Goal: Information Seeking & Learning: Learn about a topic

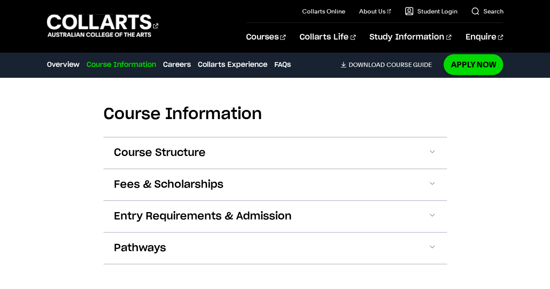
scroll to position [1079, 0]
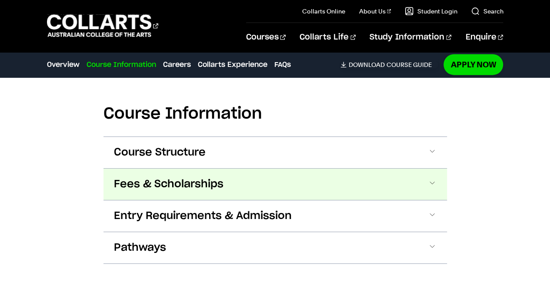
click at [186, 178] on span "Fees & Scholarships" at bounding box center [169, 185] width 110 height 14
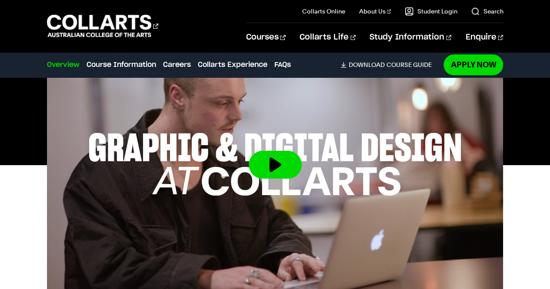
scroll to position [279, 0]
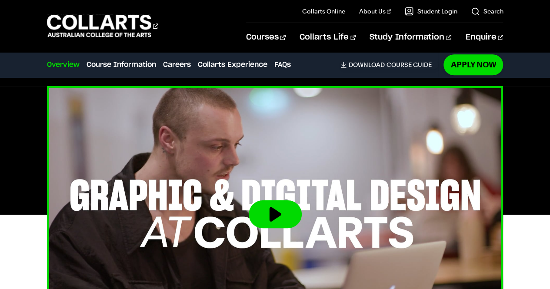
click at [269, 201] on button at bounding box center [275, 215] width 53 height 28
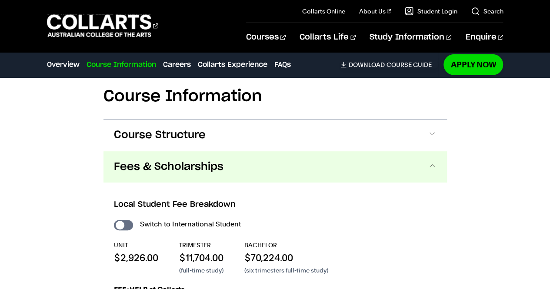
scroll to position [1097, 0]
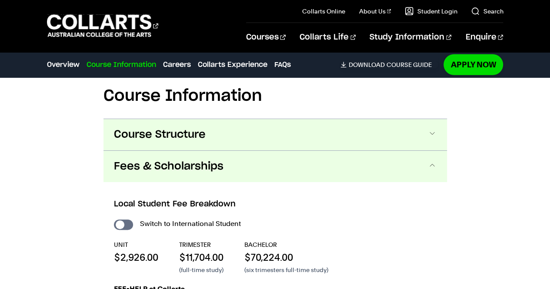
click at [215, 119] on button "Course Structure" at bounding box center [276, 134] width 344 height 31
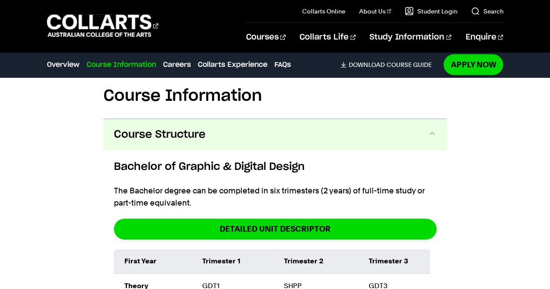
scroll to position [1120, 0]
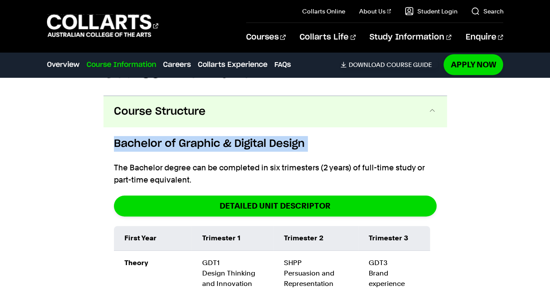
click at [277, 102] on button "Course Structure" at bounding box center [276, 111] width 344 height 31
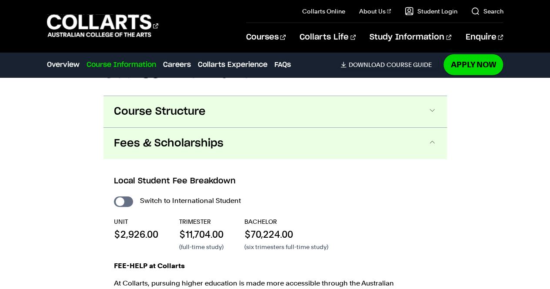
click at [277, 104] on button "Course Structure" at bounding box center [276, 111] width 344 height 31
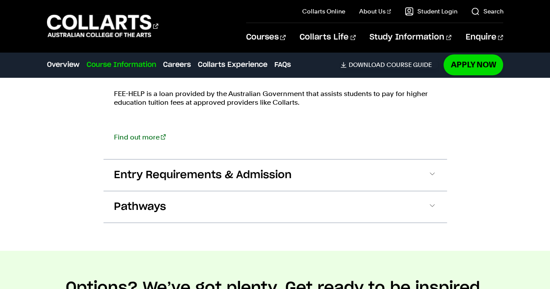
scroll to position [2033, 0]
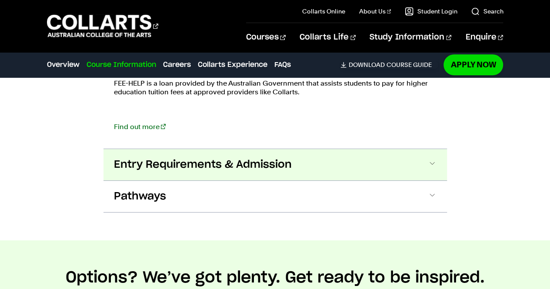
click at [225, 158] on span "Entry Requirements & Admission" at bounding box center [203, 165] width 178 height 14
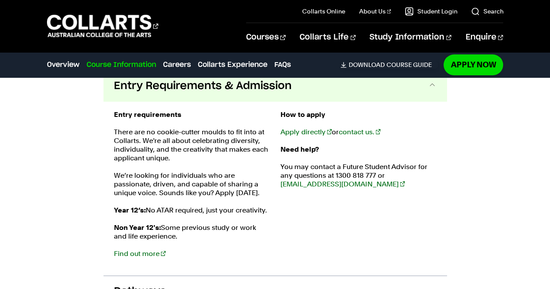
scroll to position [2110, 0]
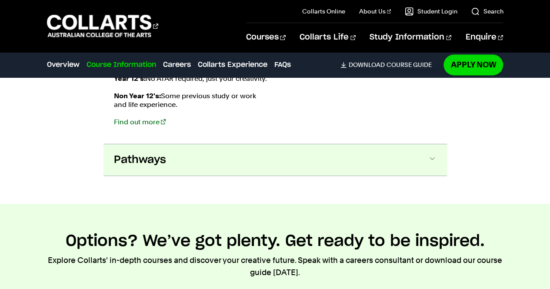
click at [248, 148] on button "Pathways" at bounding box center [276, 159] width 344 height 31
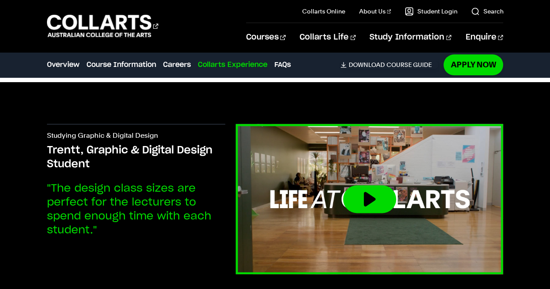
scroll to position [3742, 0]
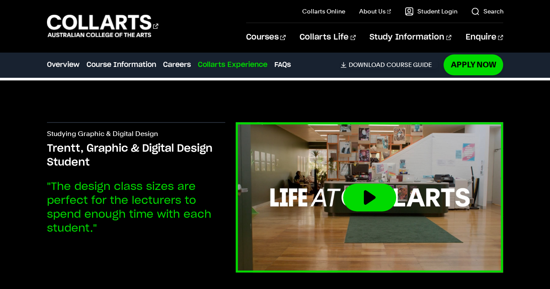
click at [371, 184] on button at bounding box center [369, 198] width 53 height 28
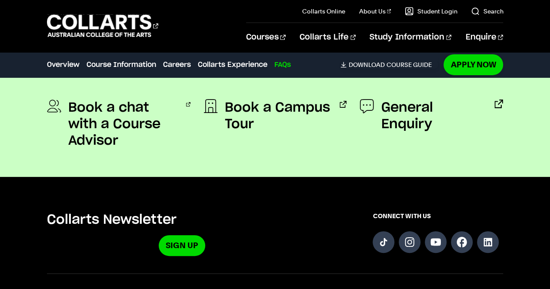
scroll to position [4848, 0]
